Goal: Find specific page/section

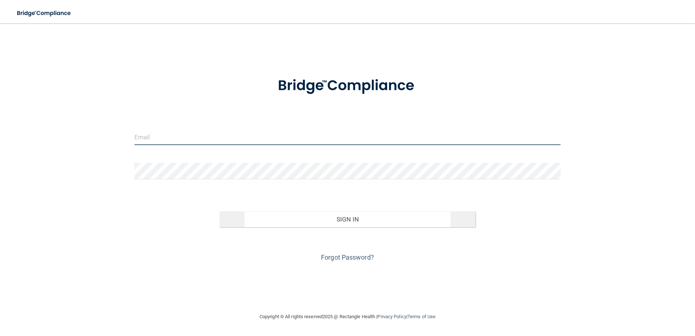
type input "[EMAIL_ADDRESS][DOMAIN_NAME]"
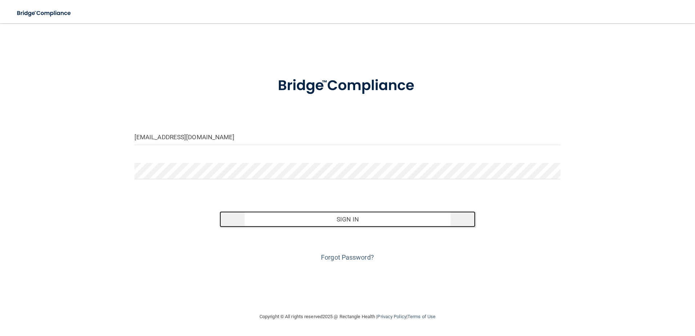
click at [366, 215] on button "Sign In" at bounding box center [347, 219] width 256 height 16
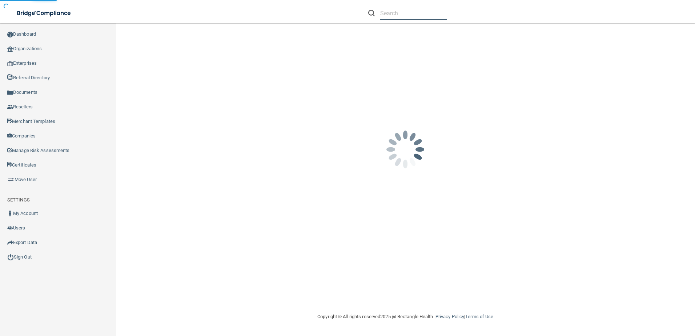
click at [388, 17] on input "text" at bounding box center [413, 13] width 66 height 13
paste input "[PERSON_NAME] Family Vision"
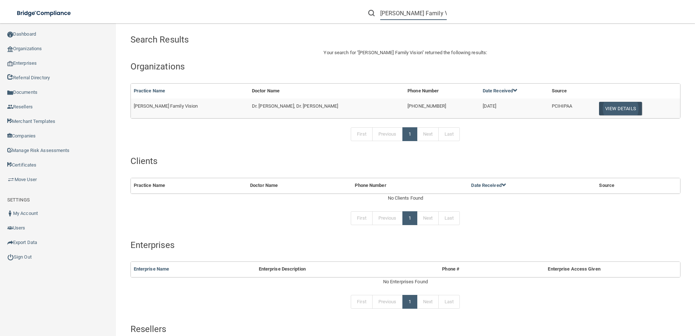
type input "[PERSON_NAME] Family Vision"
click at [600, 110] on button "View Details" at bounding box center [620, 108] width 43 height 13
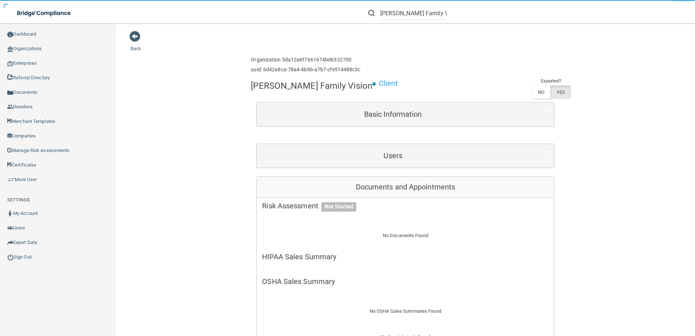
click at [445, 146] on div "Users" at bounding box center [405, 156] width 297 height 24
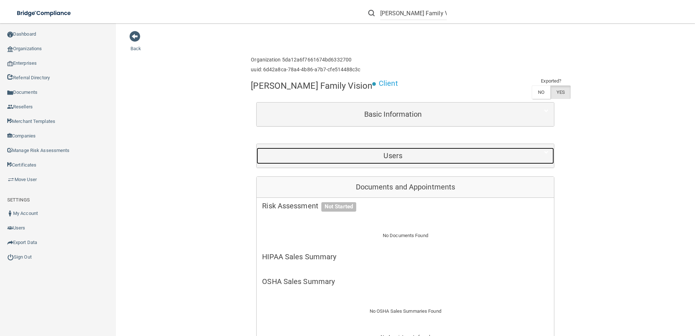
click at [444, 156] on h5 "Users" at bounding box center [393, 156] width 262 height 8
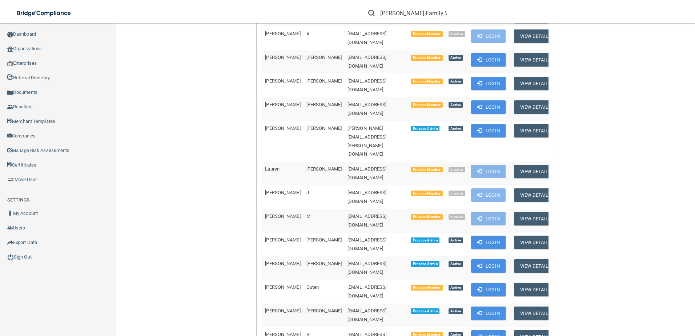
scroll to position [182, 0]
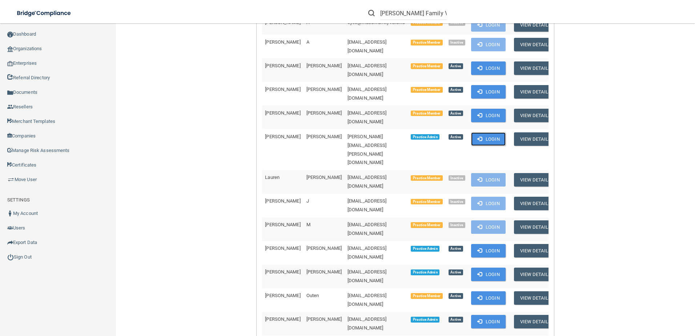
click at [474, 132] on button "Login" at bounding box center [488, 138] width 35 height 13
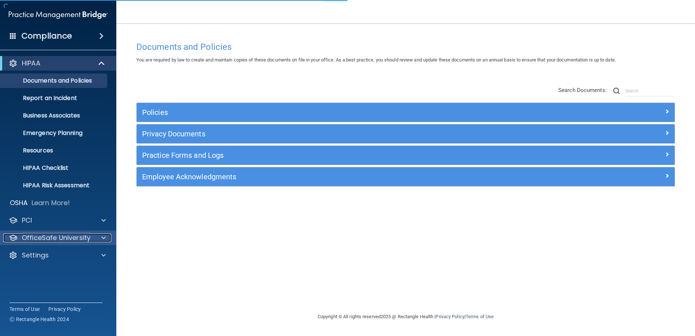
click at [72, 236] on p "OfficeSafe University" at bounding box center [56, 237] width 69 height 9
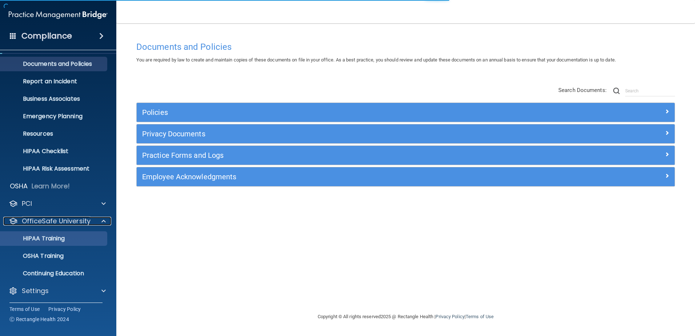
scroll to position [18, 0]
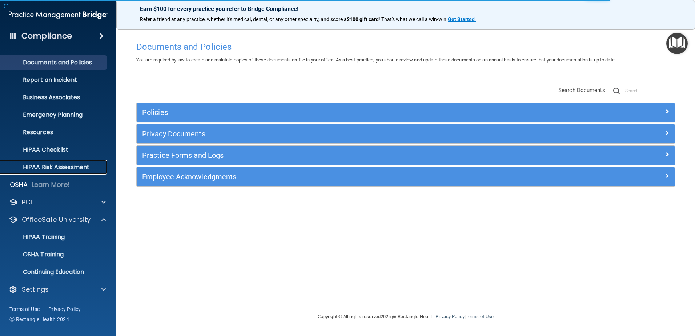
click at [74, 165] on p "HIPAA Risk Assessment" at bounding box center [54, 167] width 99 height 7
